Goal: Task Accomplishment & Management: Manage account settings

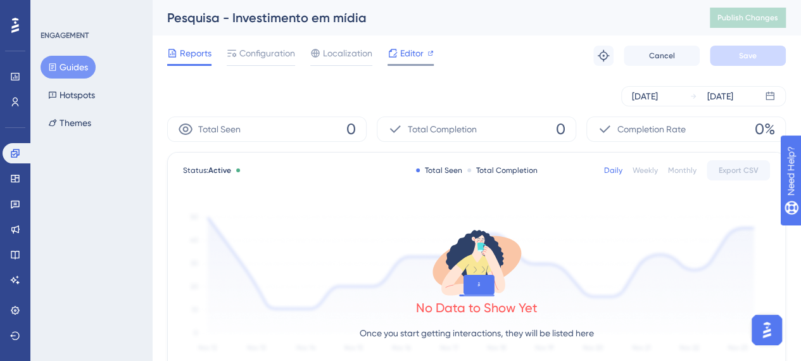
click at [400, 53] on span "Editor" at bounding box center [411, 53] width 23 height 15
click at [270, 58] on span "Configuration" at bounding box center [267, 53] width 56 height 15
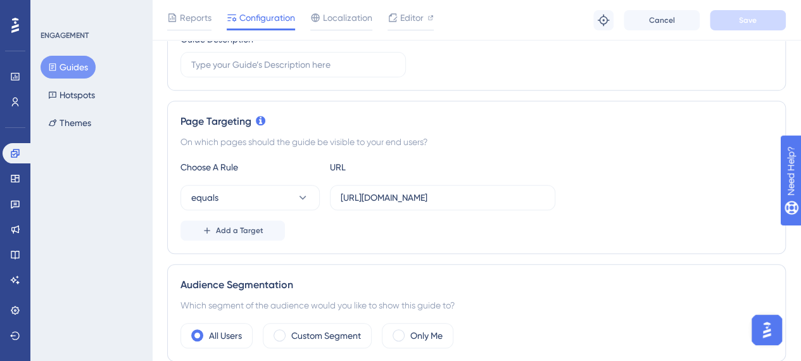
scroll to position [253, 0]
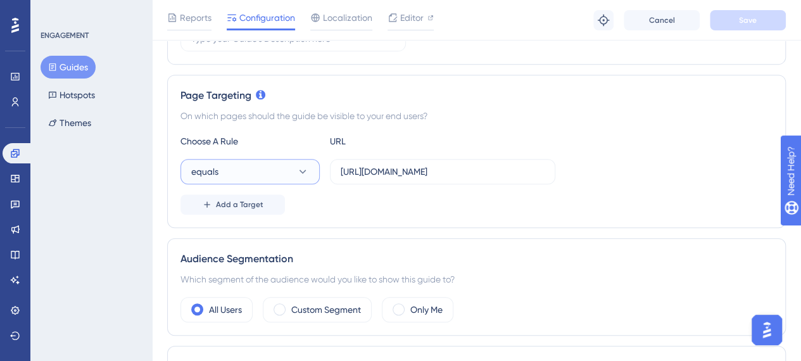
click at [296, 173] on icon at bounding box center [302, 171] width 13 height 13
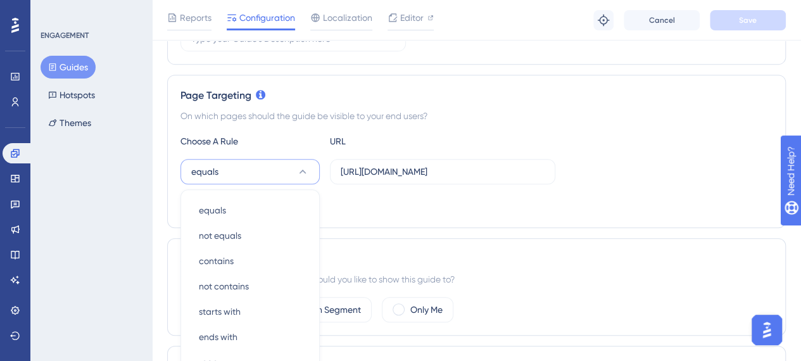
scroll to position [357, 0]
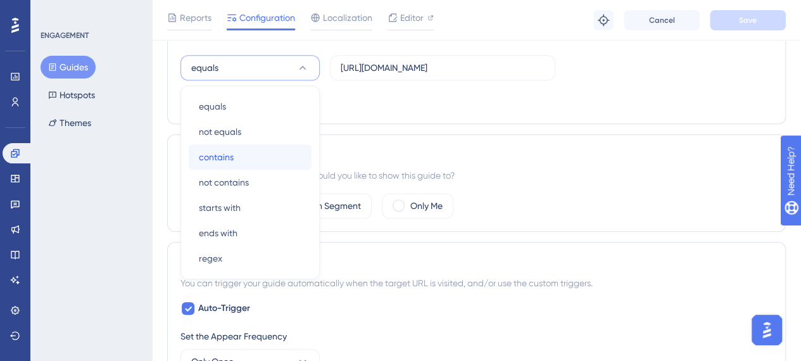
click at [237, 154] on div "contains contains" at bounding box center [250, 156] width 103 height 25
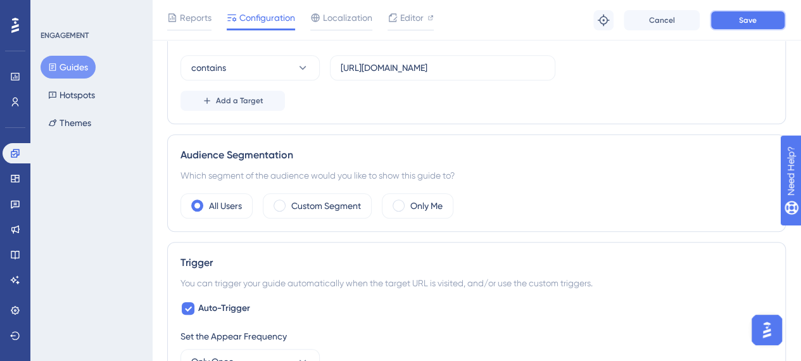
click at [743, 16] on span "Save" at bounding box center [748, 20] width 18 height 10
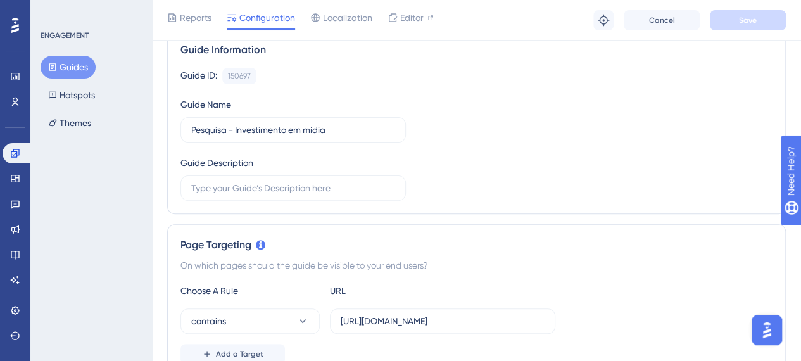
scroll to position [0, 0]
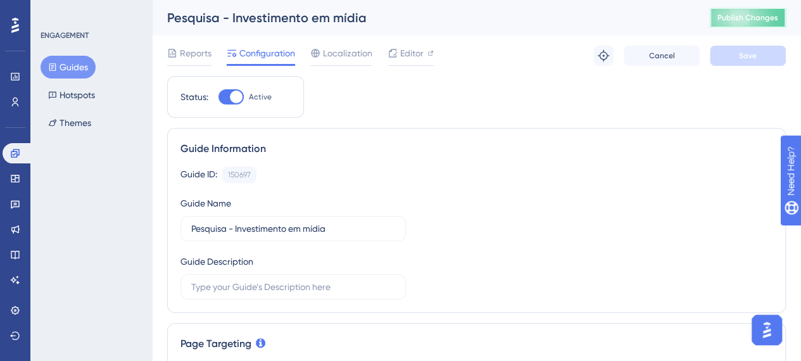
click at [750, 23] on button "Publish Changes" at bounding box center [748, 18] width 76 height 20
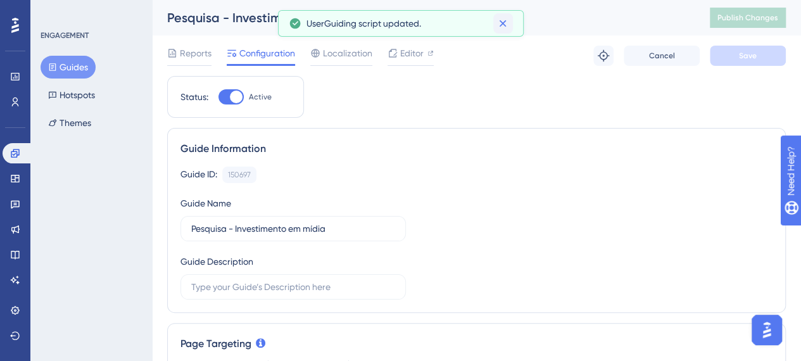
click at [505, 21] on icon at bounding box center [502, 23] width 7 height 7
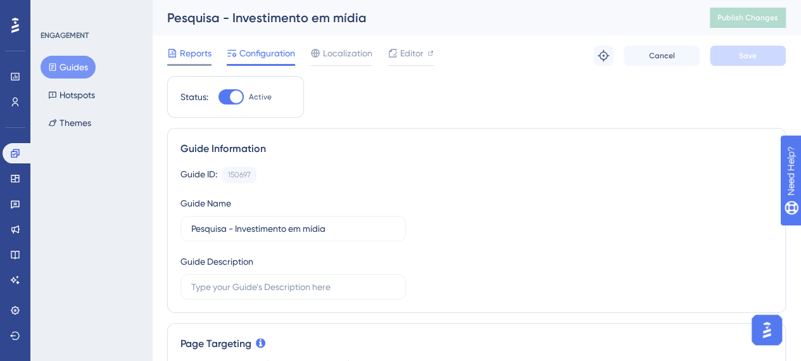
click at [194, 56] on span "Reports" at bounding box center [196, 53] width 32 height 15
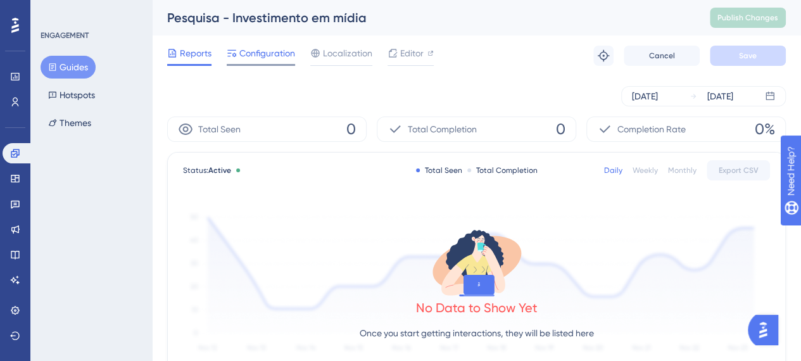
click at [280, 58] on span "Configuration" at bounding box center [267, 53] width 56 height 15
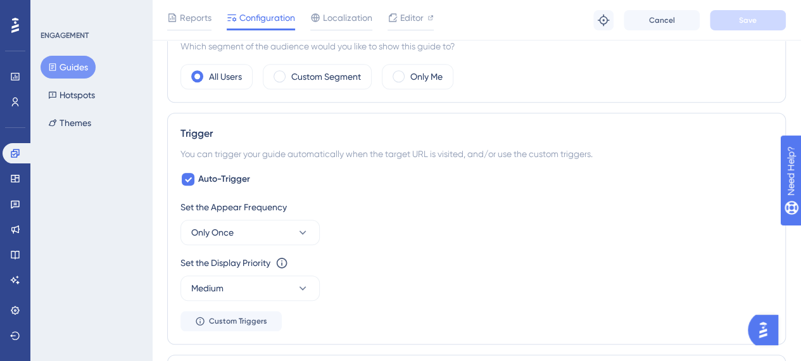
scroll to position [506, 0]
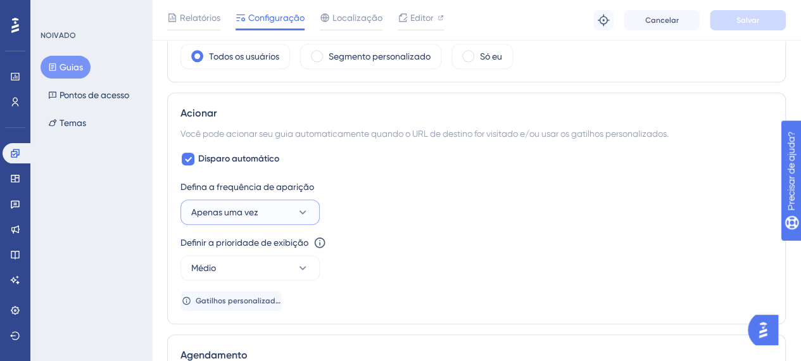
click at [288, 217] on button "Apenas uma vez" at bounding box center [249, 211] width 139 height 25
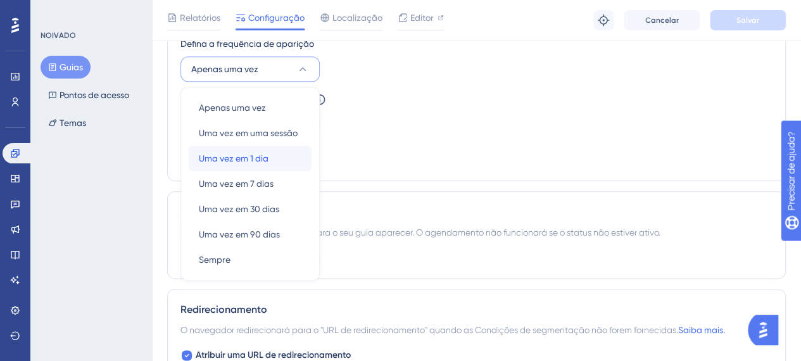
click at [267, 154] on font "Uma vez em 1 dia" at bounding box center [234, 158] width 70 height 10
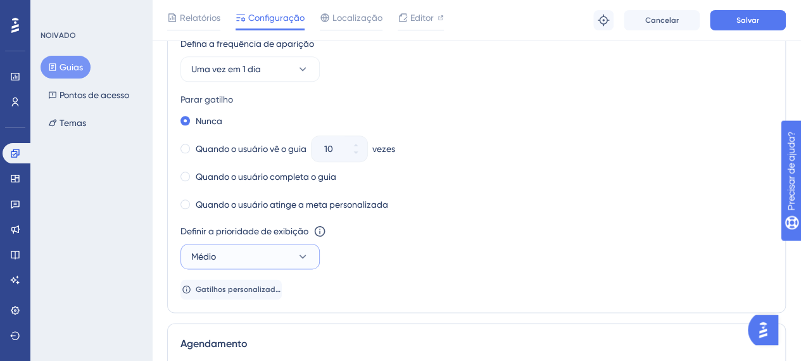
click at [303, 261] on button "Médio" at bounding box center [249, 256] width 139 height 25
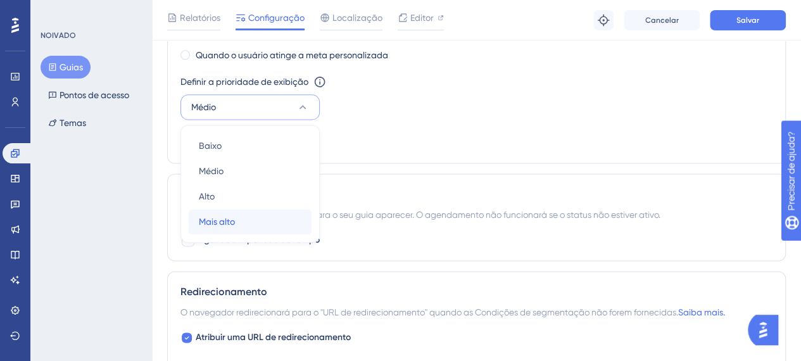
click at [237, 219] on div "Mais alto Mais alto" at bounding box center [250, 221] width 103 height 25
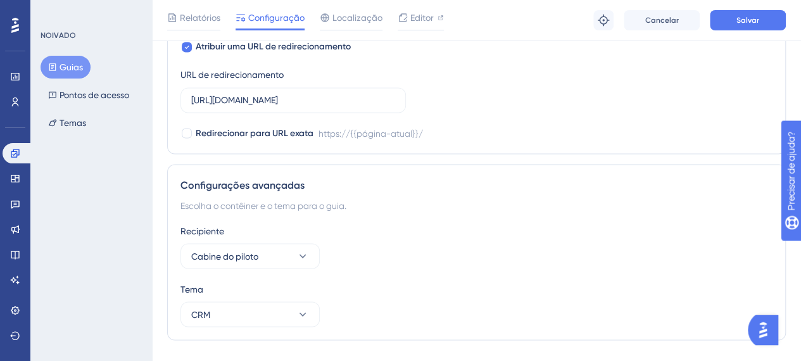
scroll to position [1115, 0]
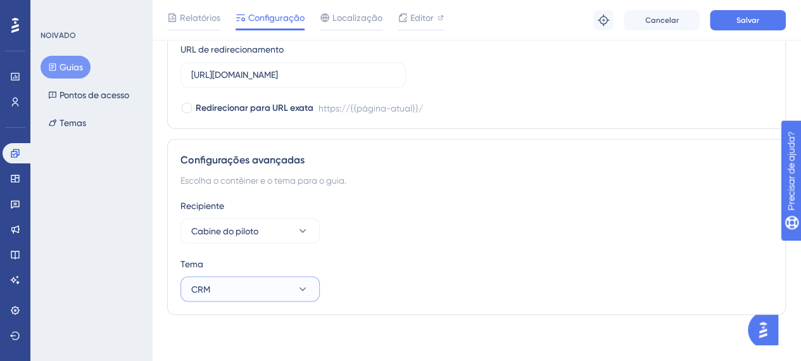
click at [271, 285] on button "CRM" at bounding box center [249, 288] width 139 height 25
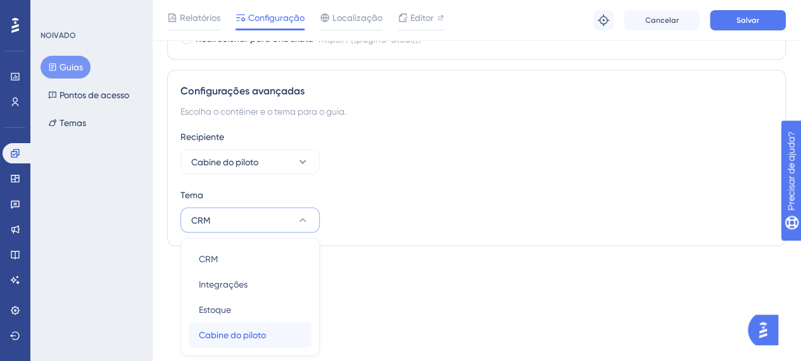
click at [266, 327] on span "Cabine do piloto" at bounding box center [232, 334] width 67 height 15
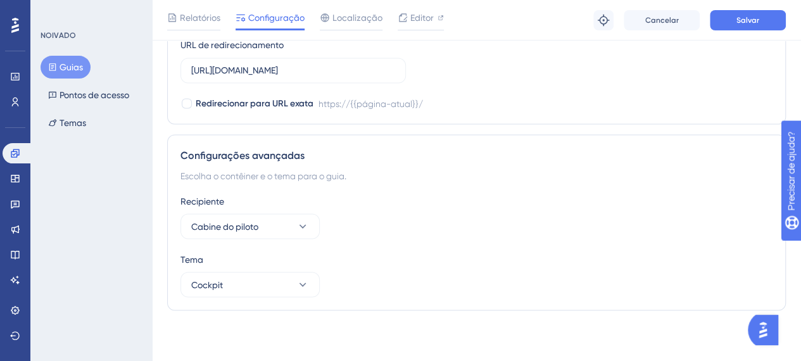
scroll to position [1115, 0]
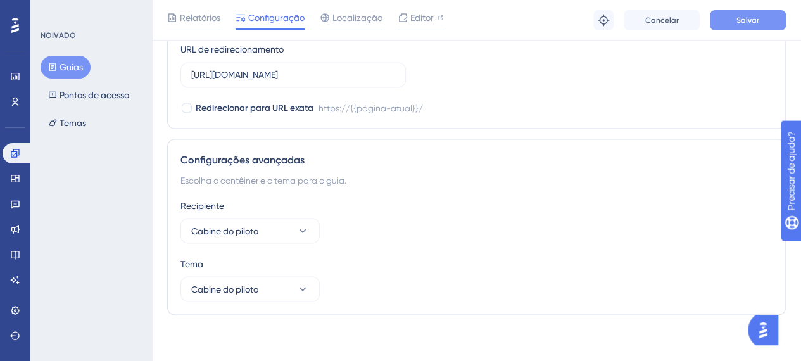
click at [736, 16] on font "Salvar" at bounding box center [747, 20] width 23 height 9
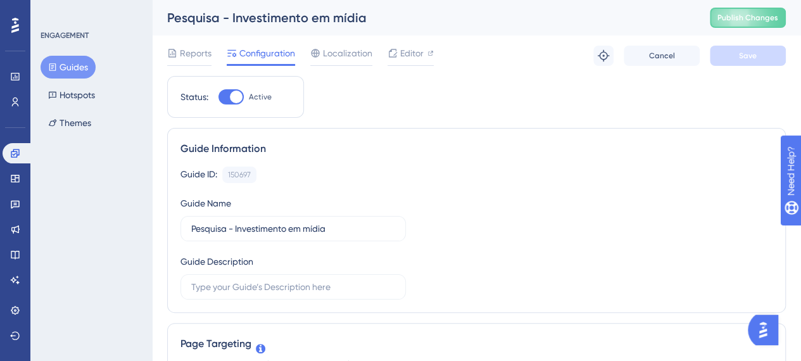
scroll to position [0, 0]
click at [402, 50] on span "Editor" at bounding box center [411, 53] width 23 height 15
click at [746, 18] on span "Publish Changes" at bounding box center [747, 18] width 61 height 10
click at [177, 54] on icon at bounding box center [172, 53] width 10 height 10
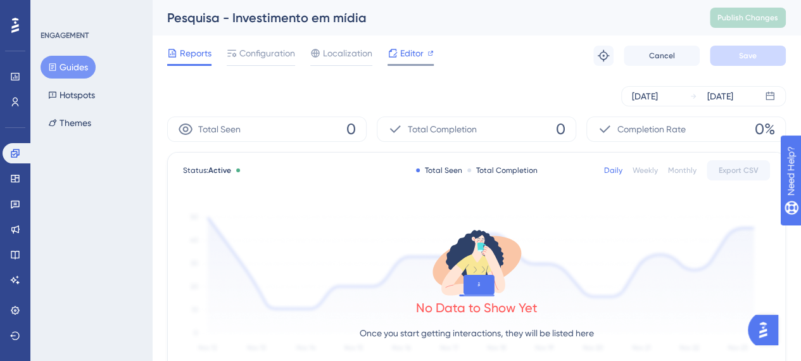
click at [403, 50] on span "Editor" at bounding box center [411, 53] width 23 height 15
click at [281, 56] on span "Configuration" at bounding box center [267, 53] width 56 height 15
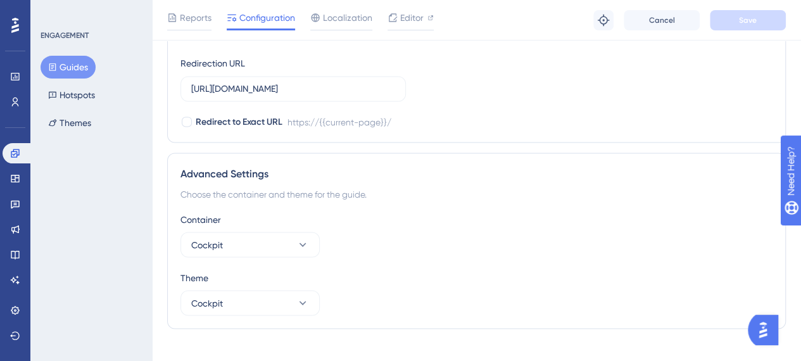
scroll to position [1115, 0]
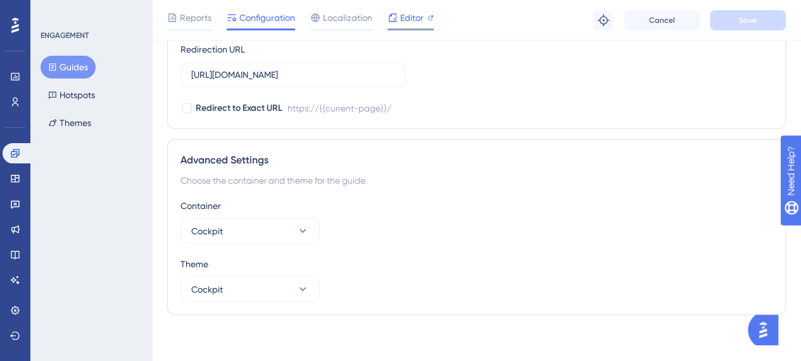
click at [422, 18] on span "Editor" at bounding box center [411, 17] width 23 height 15
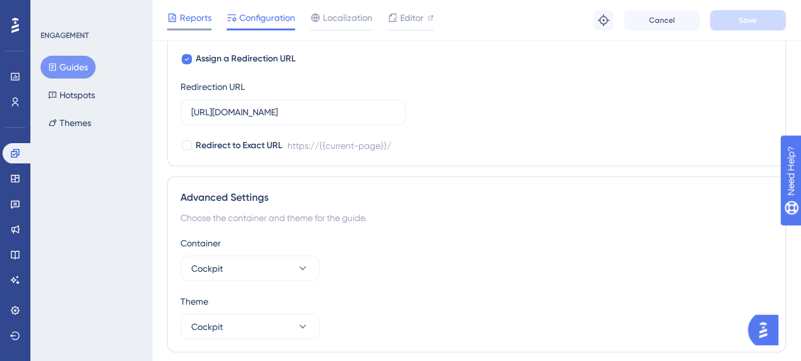
scroll to position [1052, 0]
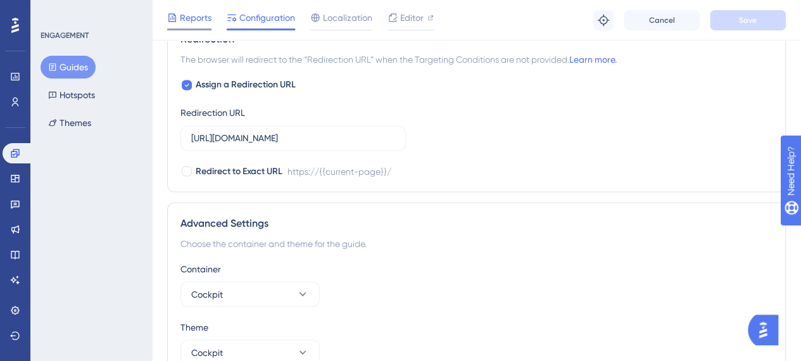
click at [200, 18] on span "Reports" at bounding box center [196, 17] width 32 height 15
